Goal: Transaction & Acquisition: Purchase product/service

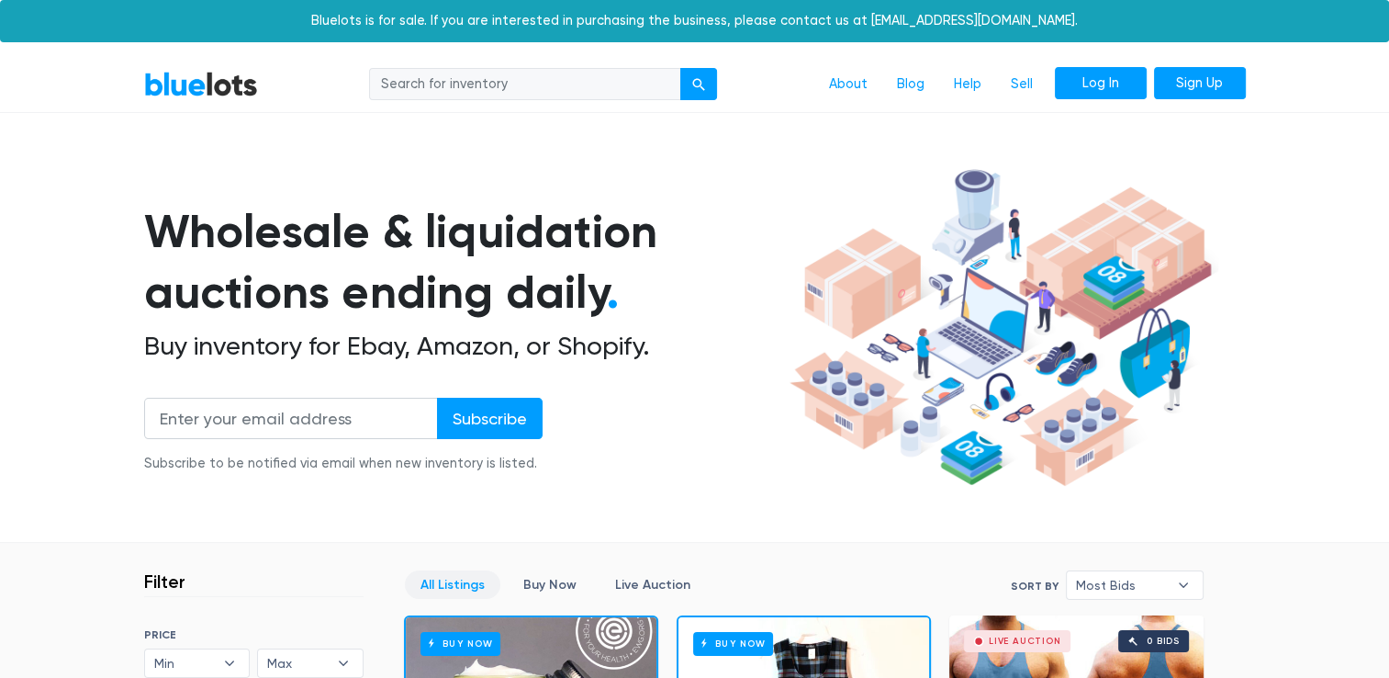
click at [1090, 83] on link "Log In" at bounding box center [1101, 83] width 92 height 33
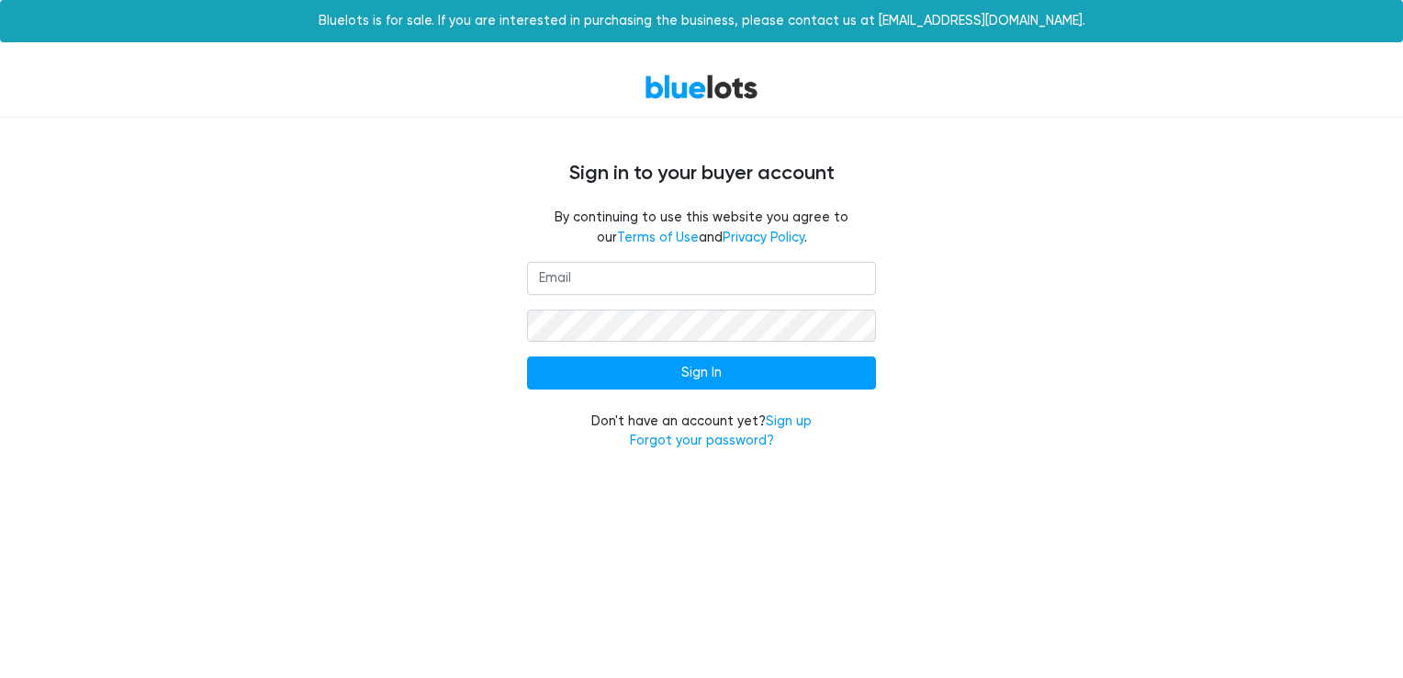
click at [639, 265] on input "email" at bounding box center [701, 278] width 349 height 33
type input "[EMAIL_ADDRESS][DOMAIN_NAME]"
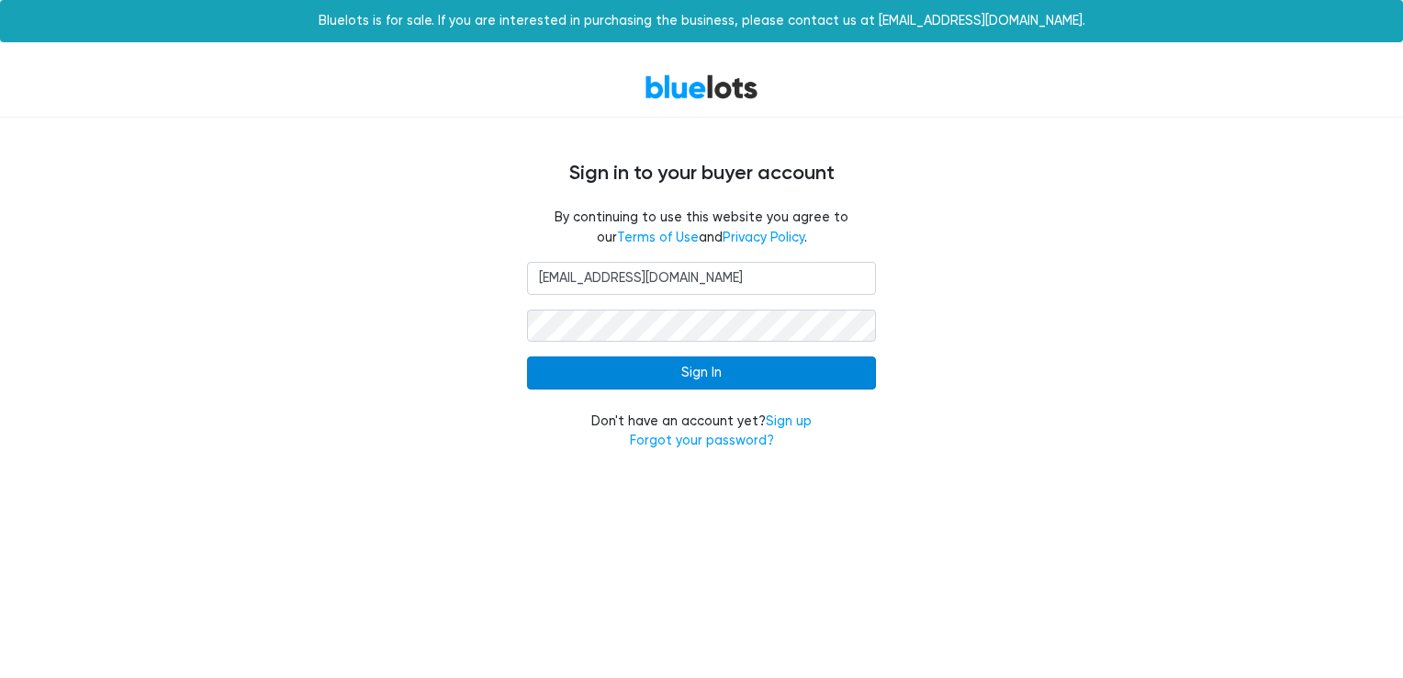
click at [700, 377] on input "Sign In" at bounding box center [701, 372] width 349 height 33
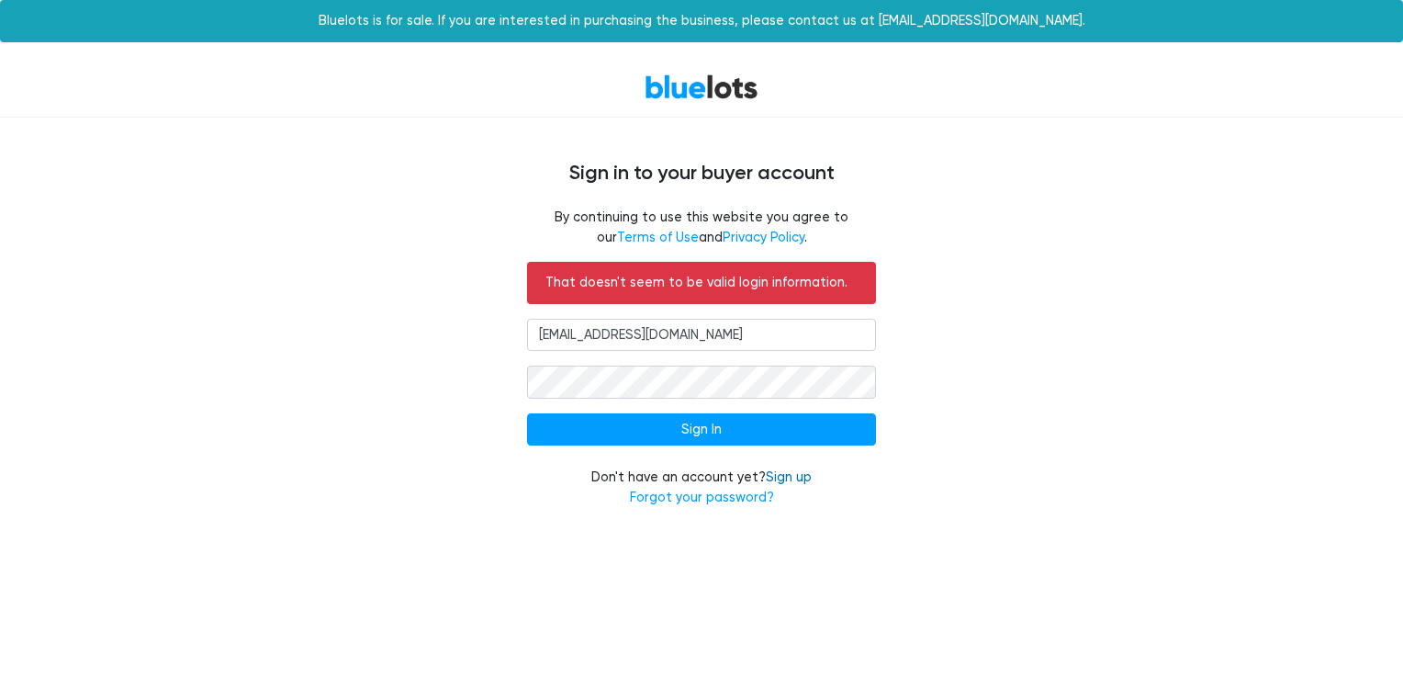
click at [793, 479] on link "Sign up" at bounding box center [789, 477] width 46 height 16
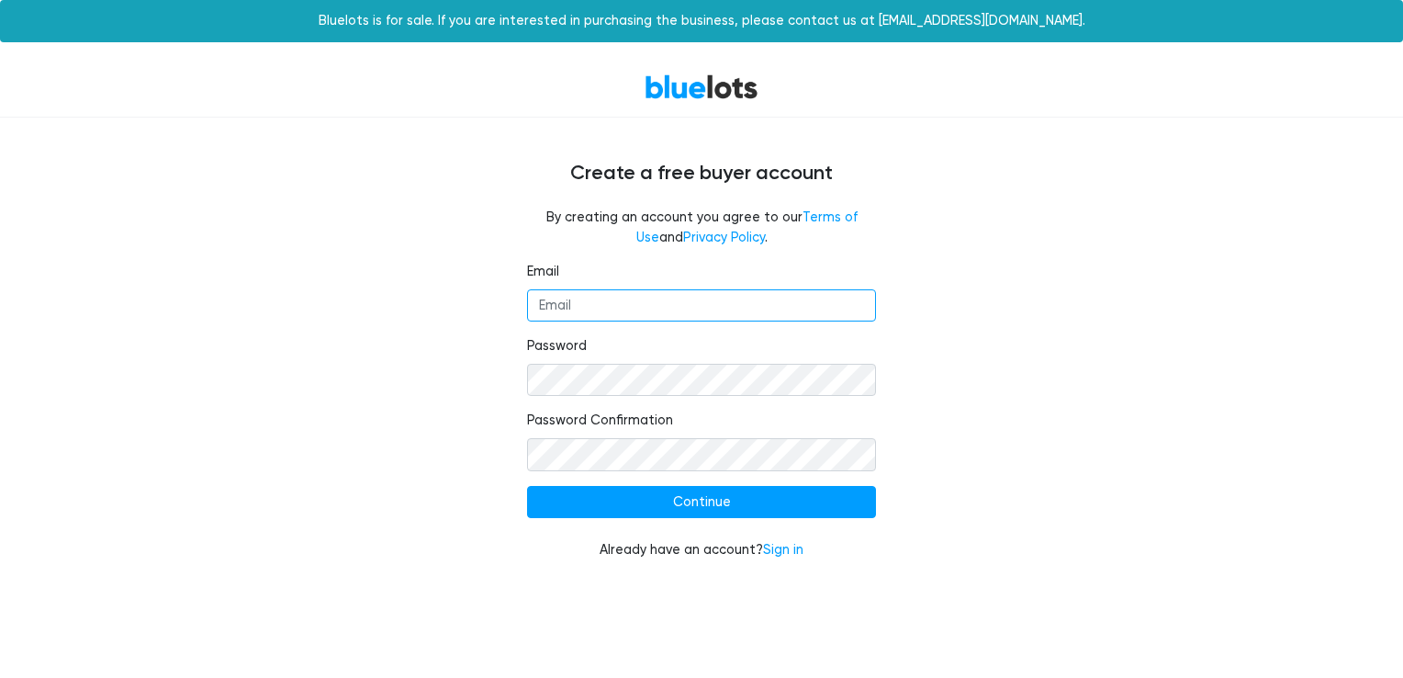
click at [708, 305] on input "Email" at bounding box center [701, 305] width 349 height 33
type input "[EMAIL_ADDRESS][DOMAIN_NAME]"
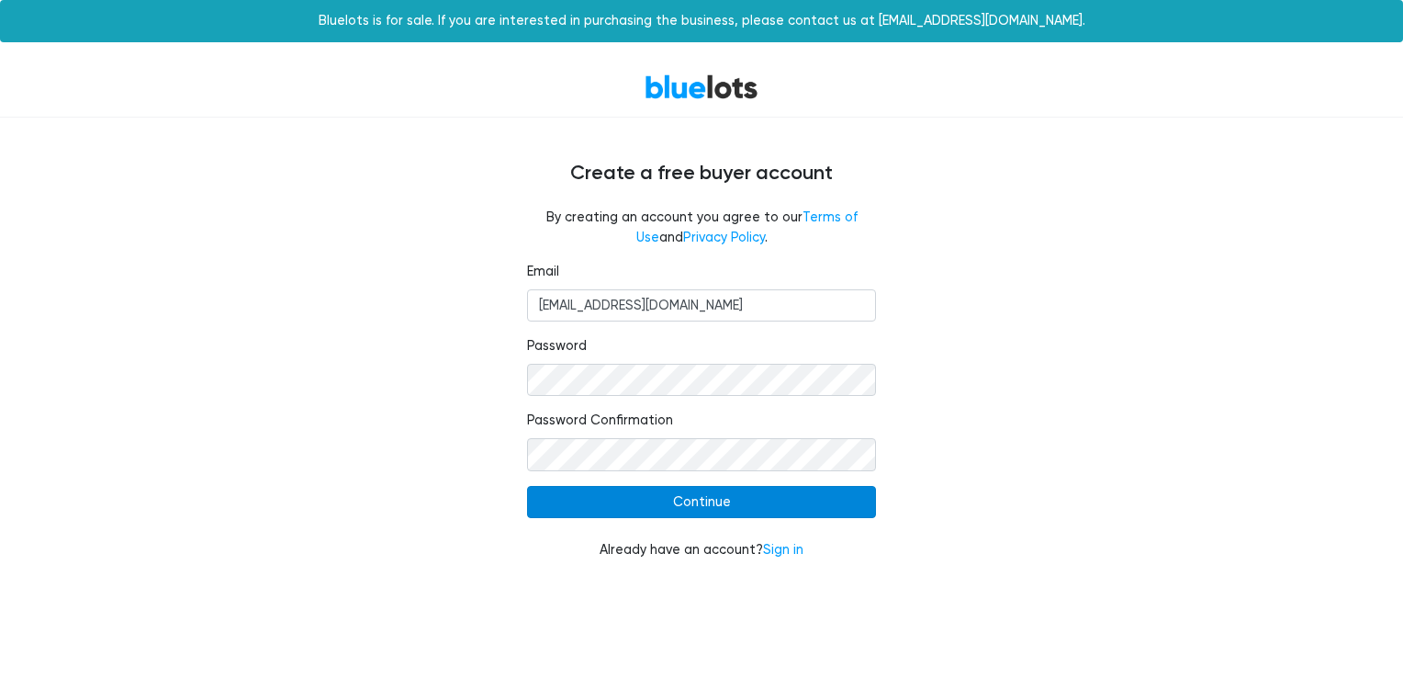
click at [700, 501] on input "Continue" at bounding box center [701, 502] width 349 height 33
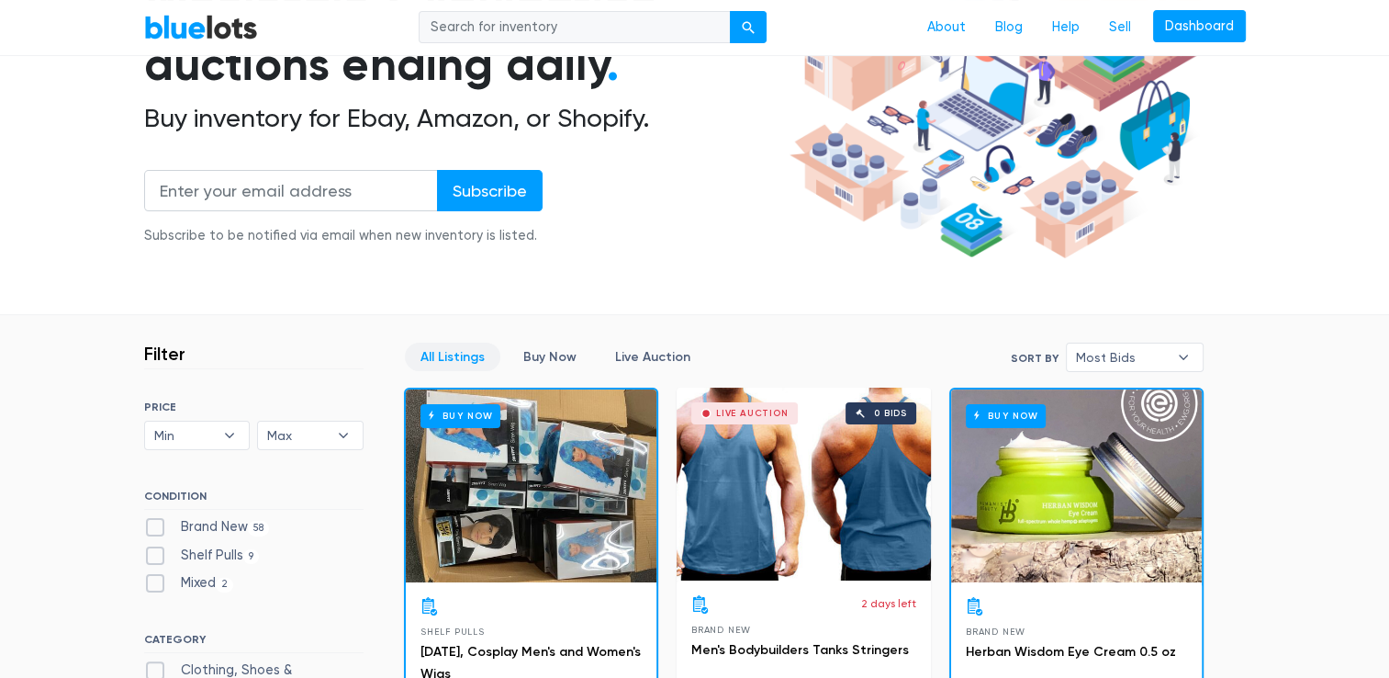
scroll to position [400, 0]
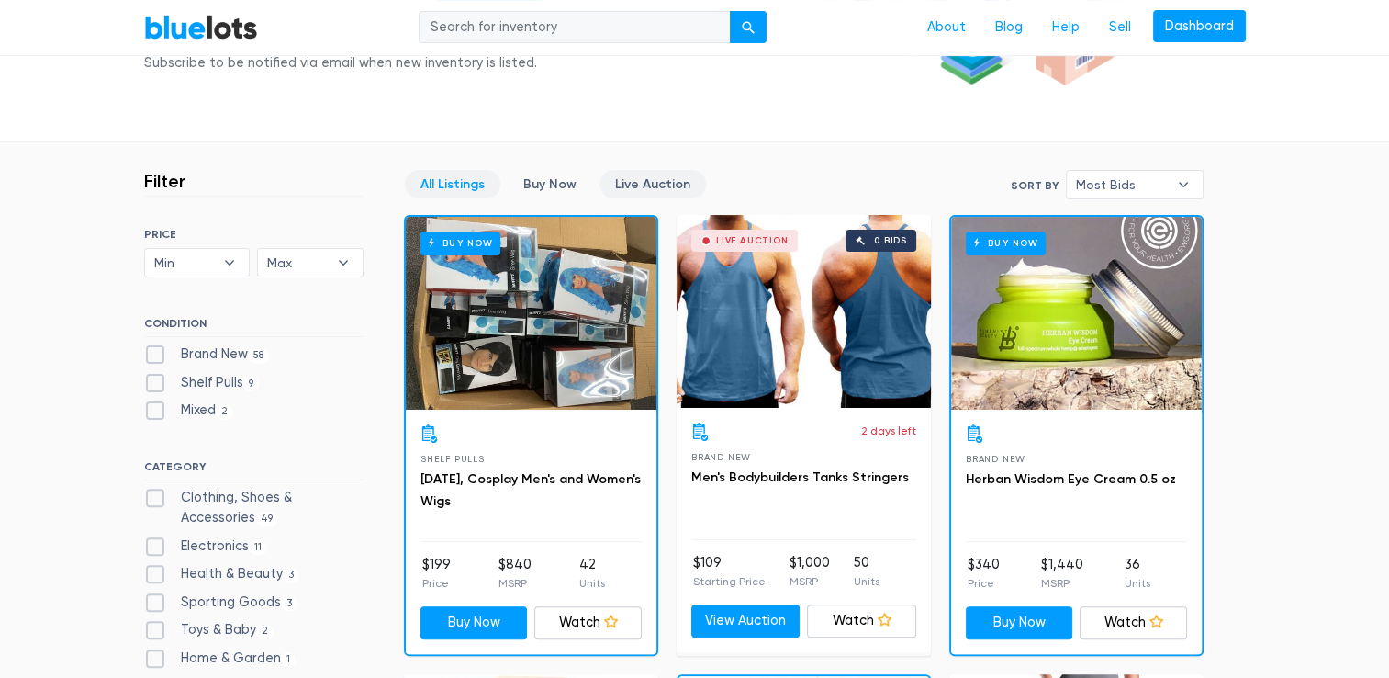
click at [646, 189] on link "Live Auction" at bounding box center [653, 184] width 107 height 28
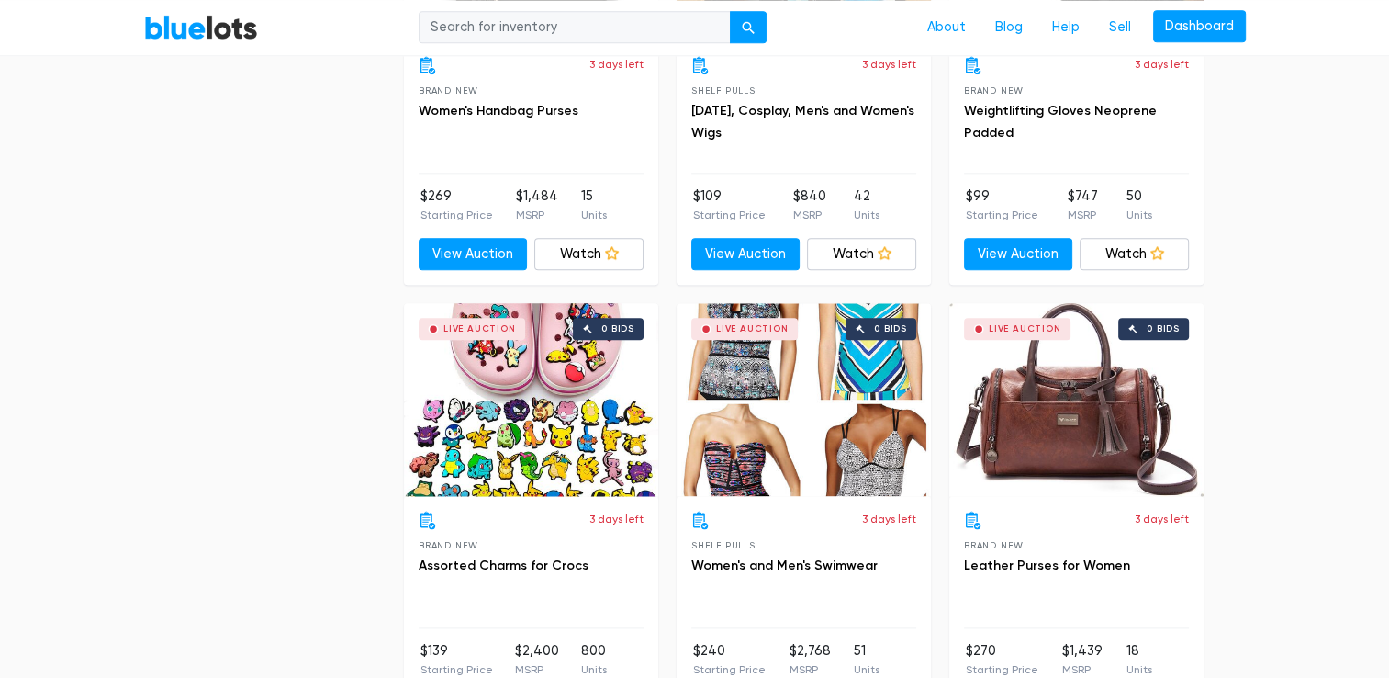
scroll to position [494, 0]
